Goal: Obtain resource: Obtain resource

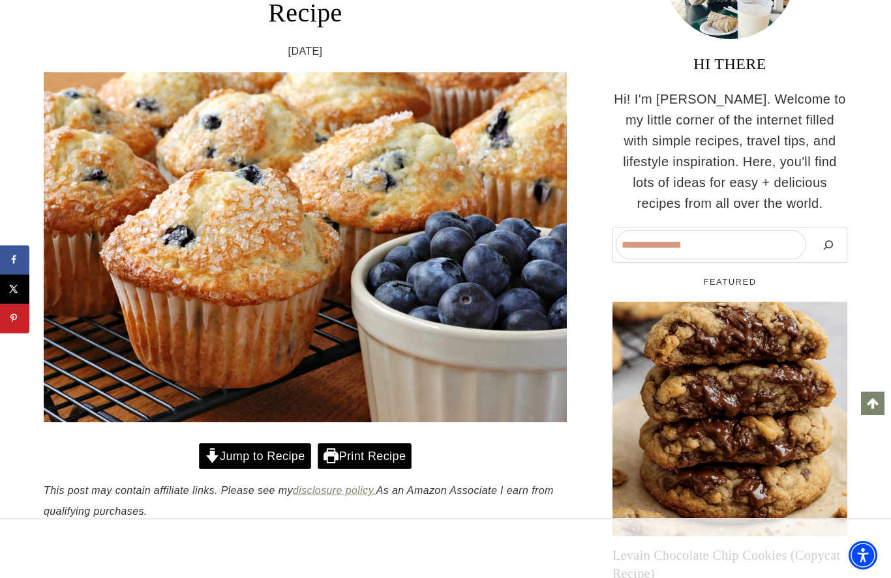
scroll to position [233, 0]
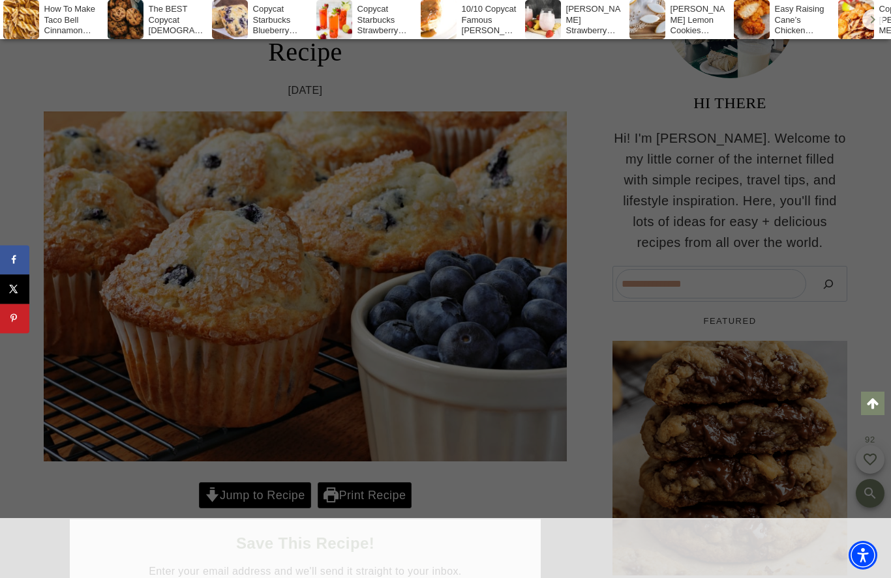
click at [264, 496] on div at bounding box center [445, 289] width 891 height 578
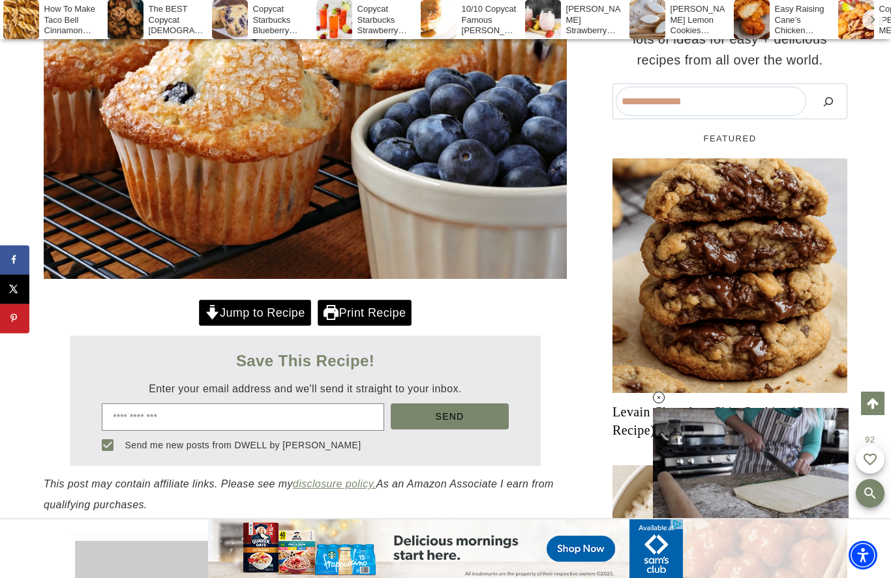
scroll to position [0, 0]
click at [245, 300] on link "Jump to Recipe" at bounding box center [255, 313] width 112 height 27
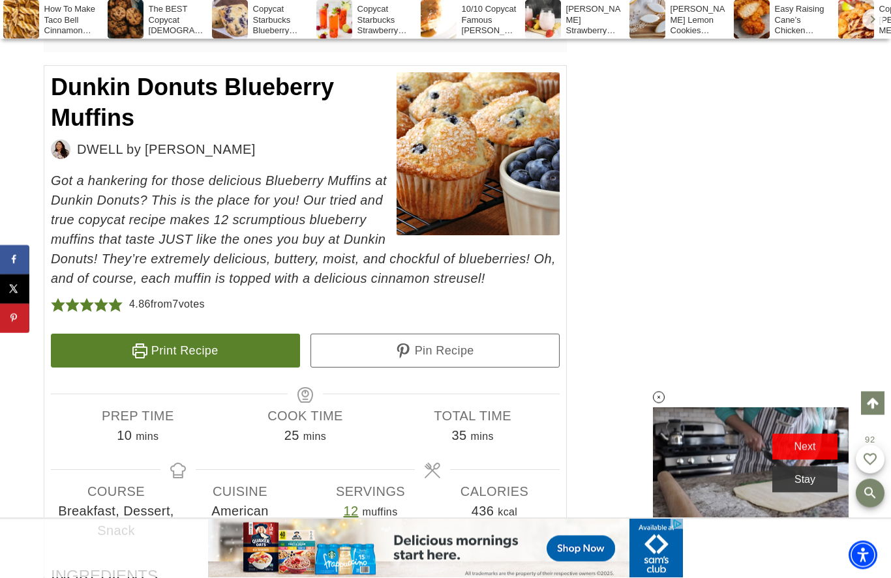
scroll to position [7031, 0]
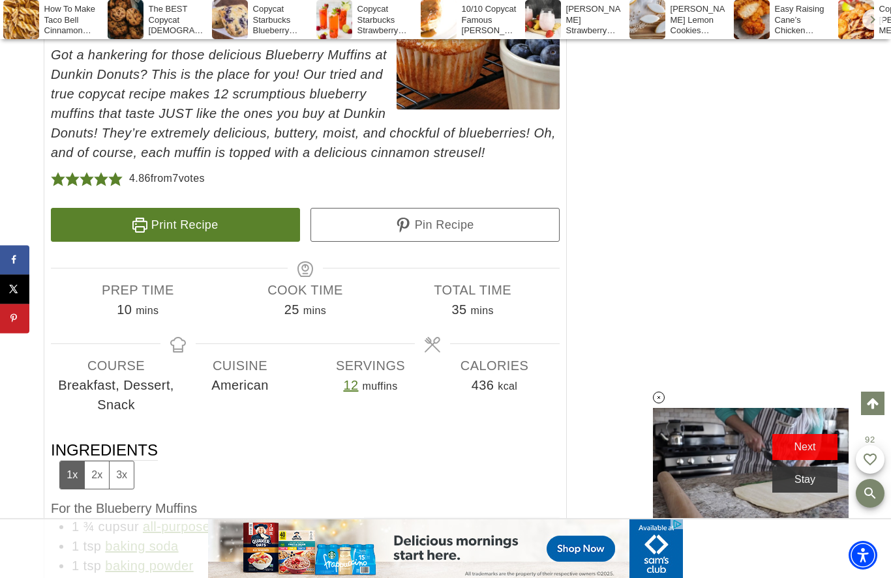
click at [198, 208] on link "Print Recipe" at bounding box center [175, 225] width 249 height 34
